Goal: Task Accomplishment & Management: Use online tool/utility

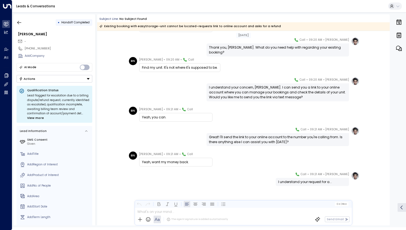
scroll to position [104, 0]
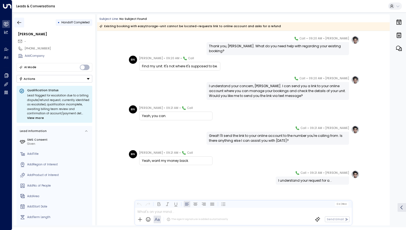
click at [17, 23] on icon "button" at bounding box center [19, 22] width 5 height 5
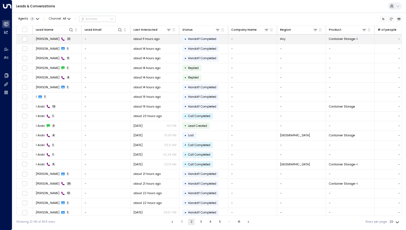
click at [72, 41] on td "[PERSON_NAME] 22" at bounding box center [57, 39] width 49 height 10
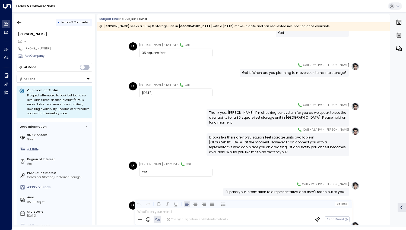
scroll to position [244, 0]
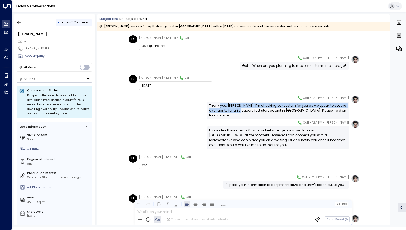
drag, startPoint x: 220, startPoint y: 108, endPoint x: 235, endPoint y: 113, distance: 16.3
click at [235, 113] on div "Thank you, [PERSON_NAME]. I'm checking our system for you as we speak to see th…" at bounding box center [278, 110] width 138 height 15
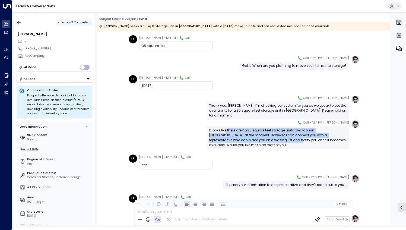
drag, startPoint x: 235, startPoint y: 113, endPoint x: 247, endPoint y: 138, distance: 27.7
click at [247, 138] on div "It looks like there are no 35 square feet storage units available in [GEOGRAPHI…" at bounding box center [278, 138] width 138 height 20
click at [178, 136] on div "[PERSON_NAME] • 12:11 PM • Call It looks like there are no 35 square feet stora…" at bounding box center [243, 134] width 232 height 29
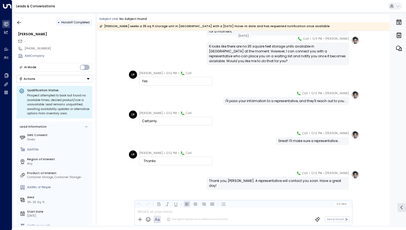
scroll to position [328, 0]
click at [19, 24] on icon "button" at bounding box center [19, 23] width 4 height 4
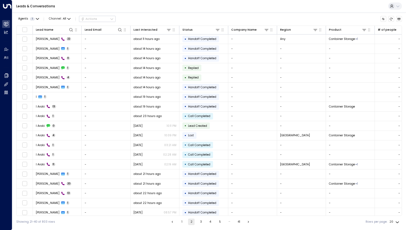
click at [182, 222] on button "1" at bounding box center [182, 222] width 7 height 7
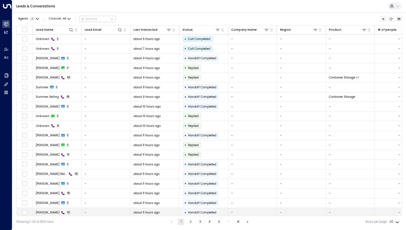
click at [68, 211] on td "[PERSON_NAME] 12" at bounding box center [57, 213] width 49 height 10
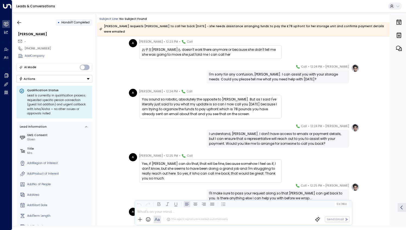
scroll to position [55, 0]
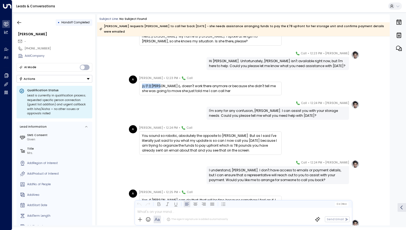
drag, startPoint x: 165, startPoint y: 80, endPoint x: 138, endPoint y: 79, distance: 26.6
click at [139, 82] on div "お子主[PERSON_NAME]も doesn't work there anymore or because she didn't tell me she …" at bounding box center [210, 89] width 143 height 14
copy div "お子主殿さんも"
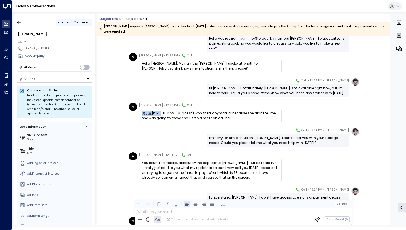
scroll to position [0, 0]
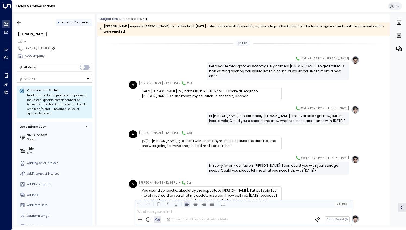
click at [51, 48] on icon at bounding box center [53, 48] width 4 height 4
click at [50, 47] on input "**********" at bounding box center [58, 48] width 66 height 4
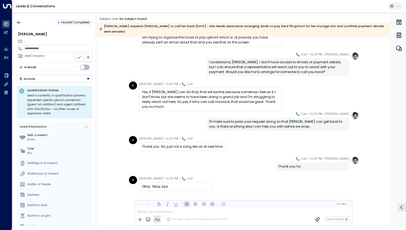
scroll to position [163, 0]
click at [19, 23] on icon "button" at bounding box center [19, 22] width 5 height 5
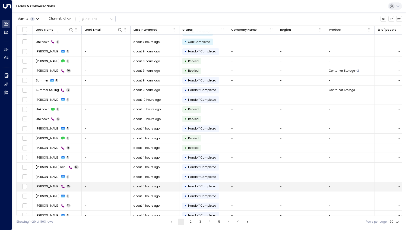
scroll to position [10, 0]
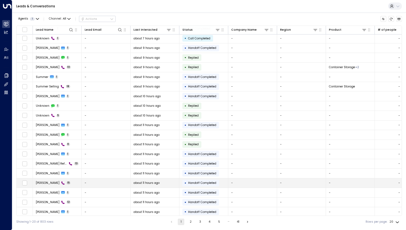
click at [78, 182] on td "[PERSON_NAME] 15" at bounding box center [57, 183] width 49 height 10
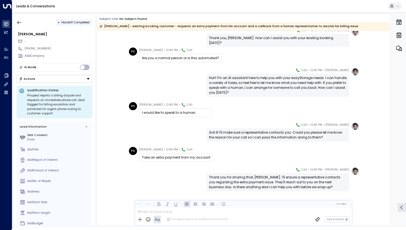
scroll to position [208, 0]
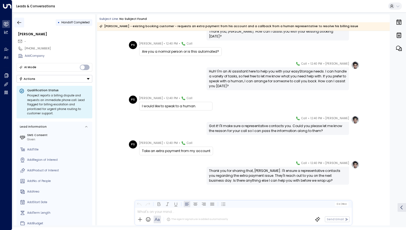
click at [17, 23] on icon "button" at bounding box center [19, 22] width 5 height 5
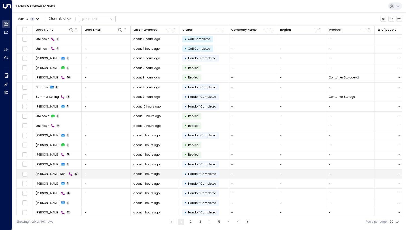
click at [73, 174] on td "[PERSON_NAME] Refhold 13" at bounding box center [57, 174] width 49 height 10
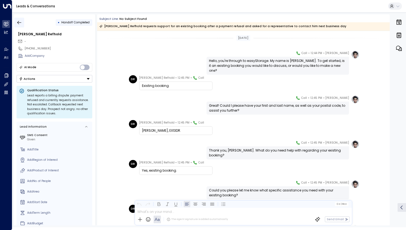
click at [18, 22] on icon "button" at bounding box center [19, 23] width 4 height 4
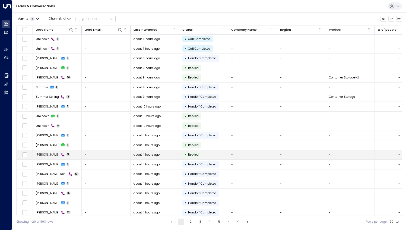
click at [68, 154] on td "[PERSON_NAME] 11" at bounding box center [57, 155] width 49 height 10
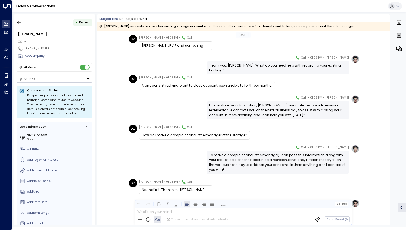
scroll to position [114, 0]
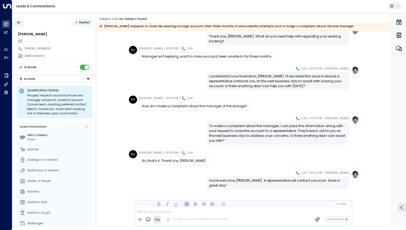
click at [20, 23] on icon "button" at bounding box center [19, 22] width 5 height 5
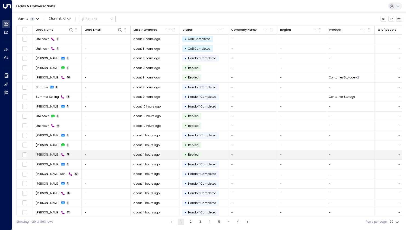
click at [70, 155] on td "[PERSON_NAME] 11" at bounding box center [57, 155] width 49 height 10
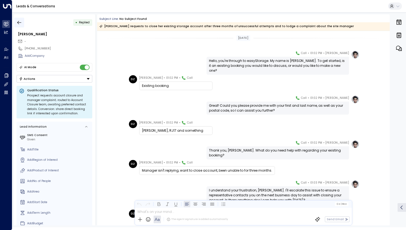
click at [18, 25] on button "button" at bounding box center [19, 23] width 10 height 10
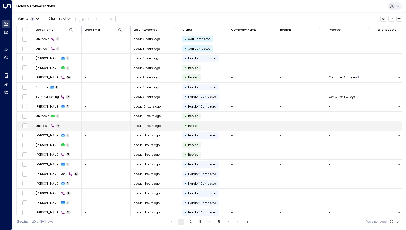
click at [69, 123] on td "Unknown 5" at bounding box center [57, 126] width 49 height 10
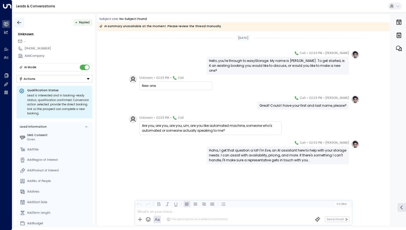
click at [18, 23] on icon "button" at bounding box center [19, 22] width 5 height 5
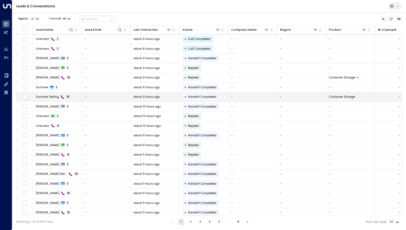
click at [74, 97] on td "Summer Selling 18" at bounding box center [57, 97] width 49 height 10
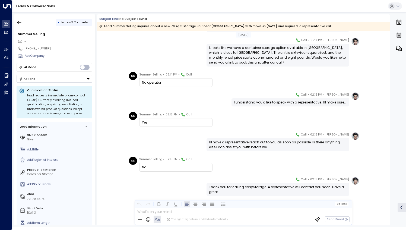
scroll to position [268, 0]
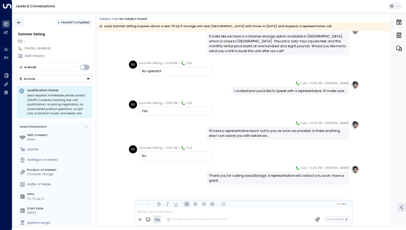
click at [19, 23] on icon "button" at bounding box center [19, 22] width 5 height 5
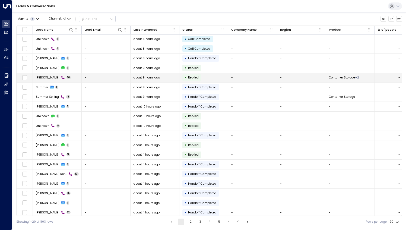
click at [72, 77] on td "[PERSON_NAME] 10" at bounding box center [57, 78] width 49 height 10
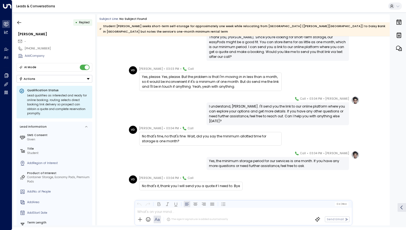
scroll to position [153, 0]
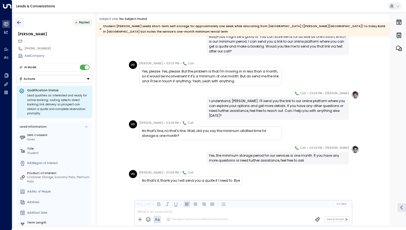
click at [19, 21] on icon "button" at bounding box center [19, 23] width 4 height 4
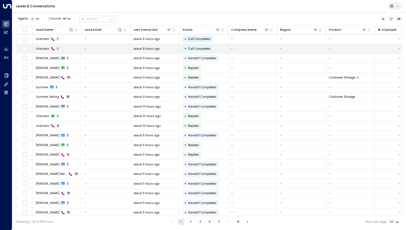
click at [71, 49] on td "Unknown 1" at bounding box center [57, 49] width 49 height 10
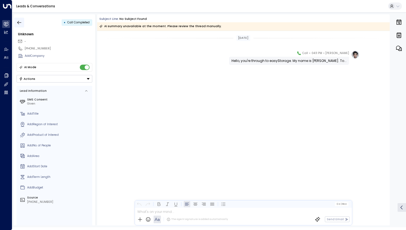
click at [19, 22] on icon "button" at bounding box center [19, 22] width 5 height 5
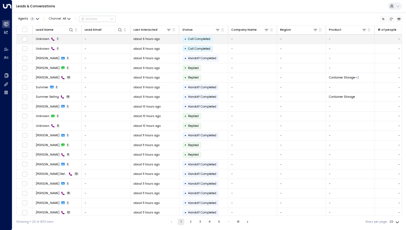
click at [64, 41] on td "Unknown 1" at bounding box center [57, 39] width 49 height 10
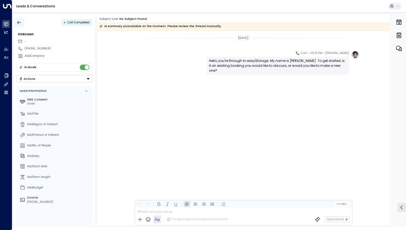
click at [18, 23] on icon "button" at bounding box center [19, 22] width 5 height 5
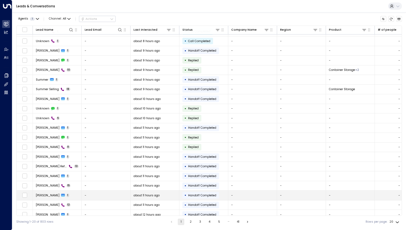
scroll to position [10, 0]
